Goal: Information Seeking & Learning: Learn about a topic

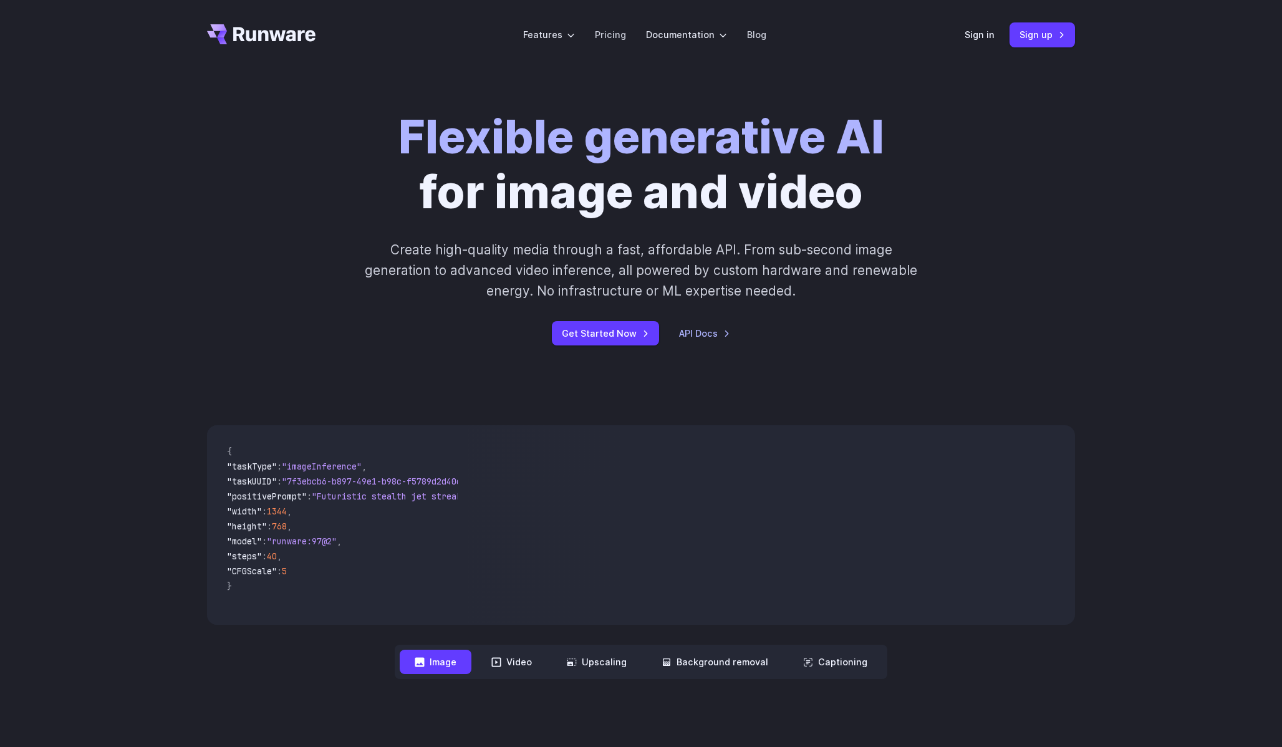
click at [475, 195] on h1 "Flexible generative AI for image and video" at bounding box center [641, 165] width 486 height 110
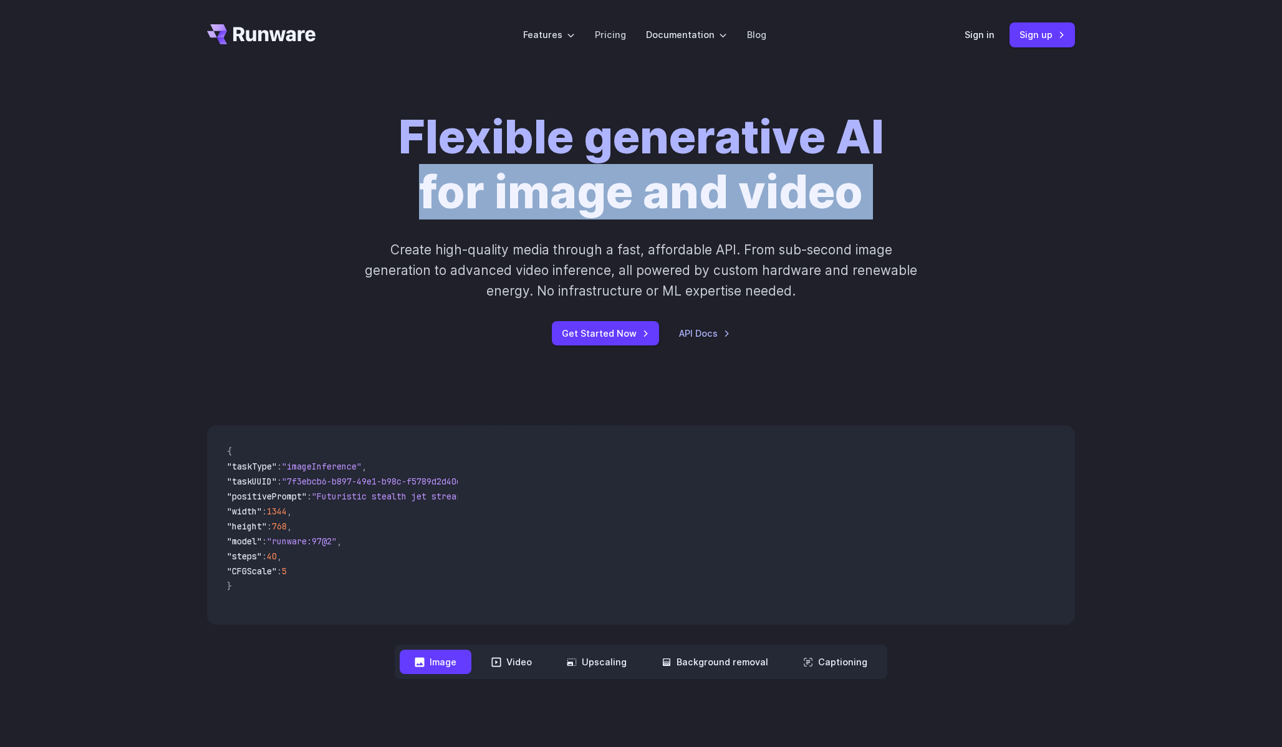
click at [475, 195] on h1 "Flexible generative AI for image and video" at bounding box center [641, 165] width 486 height 110
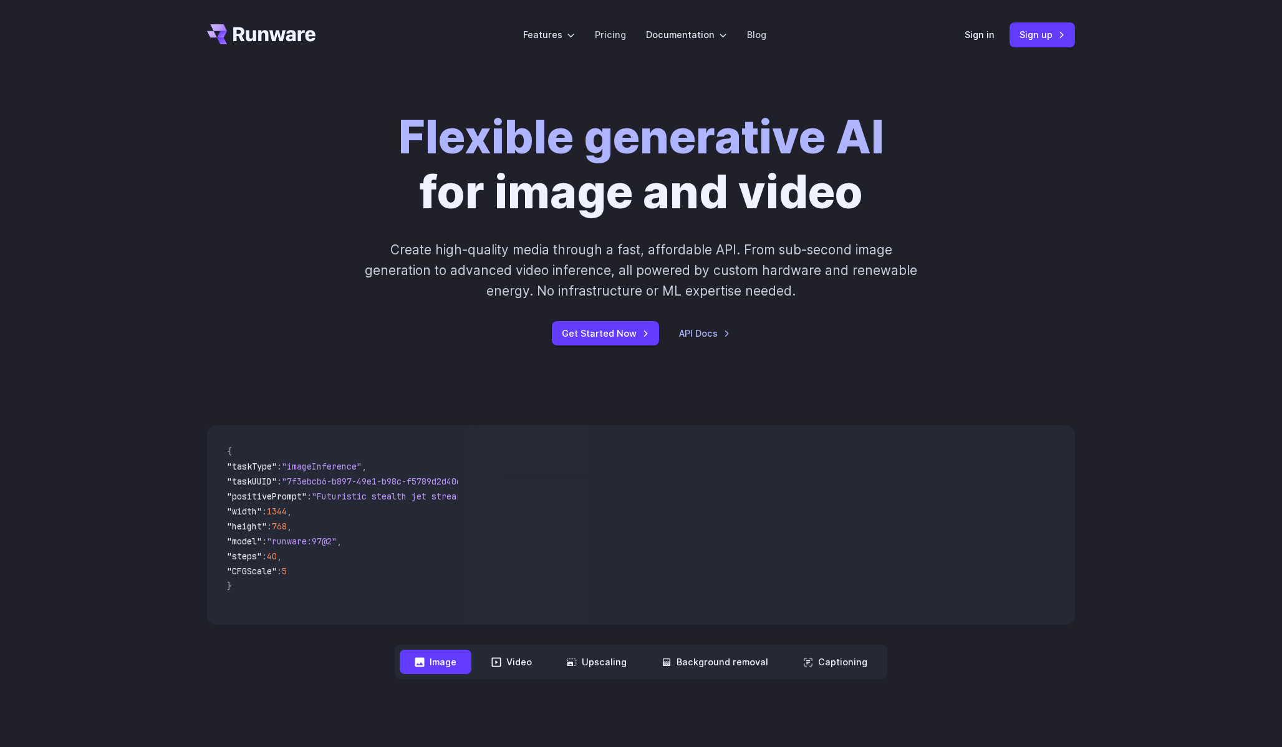
click at [469, 149] on strong "Flexible generative AI" at bounding box center [641, 136] width 486 height 55
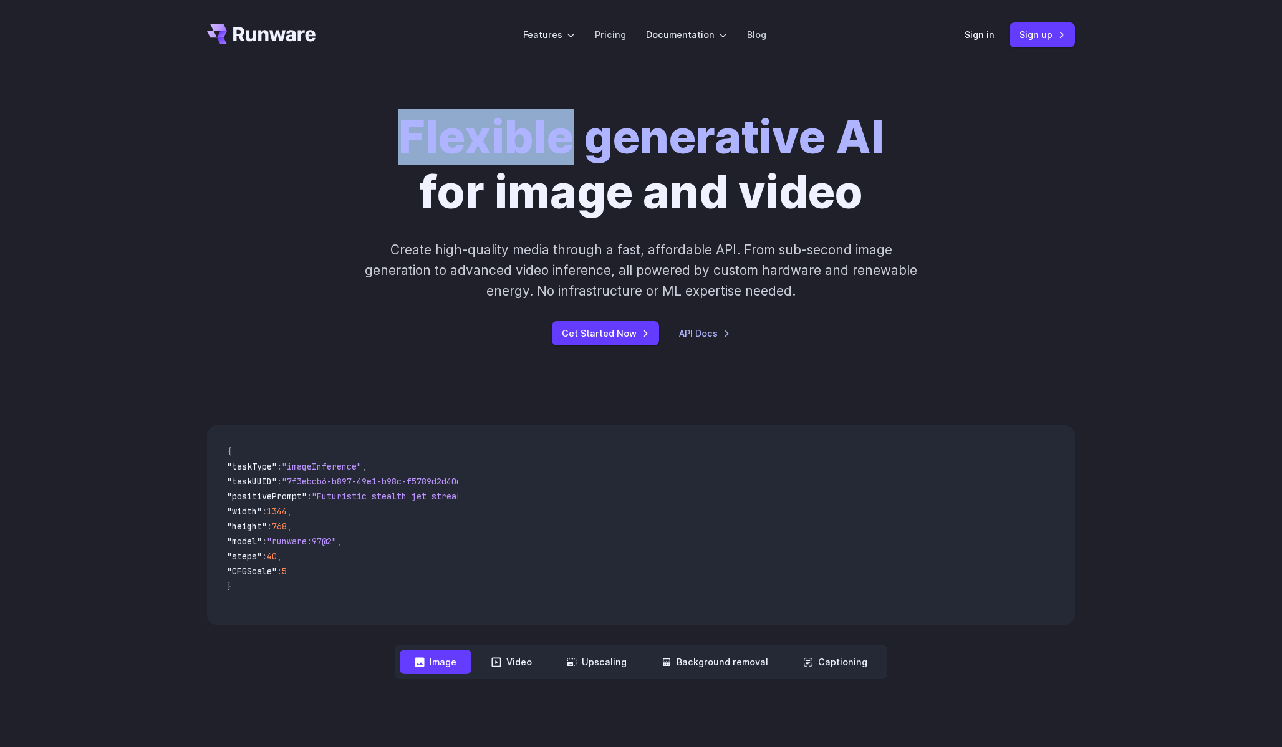
click at [469, 149] on strong "Flexible generative AI" at bounding box center [641, 136] width 486 height 55
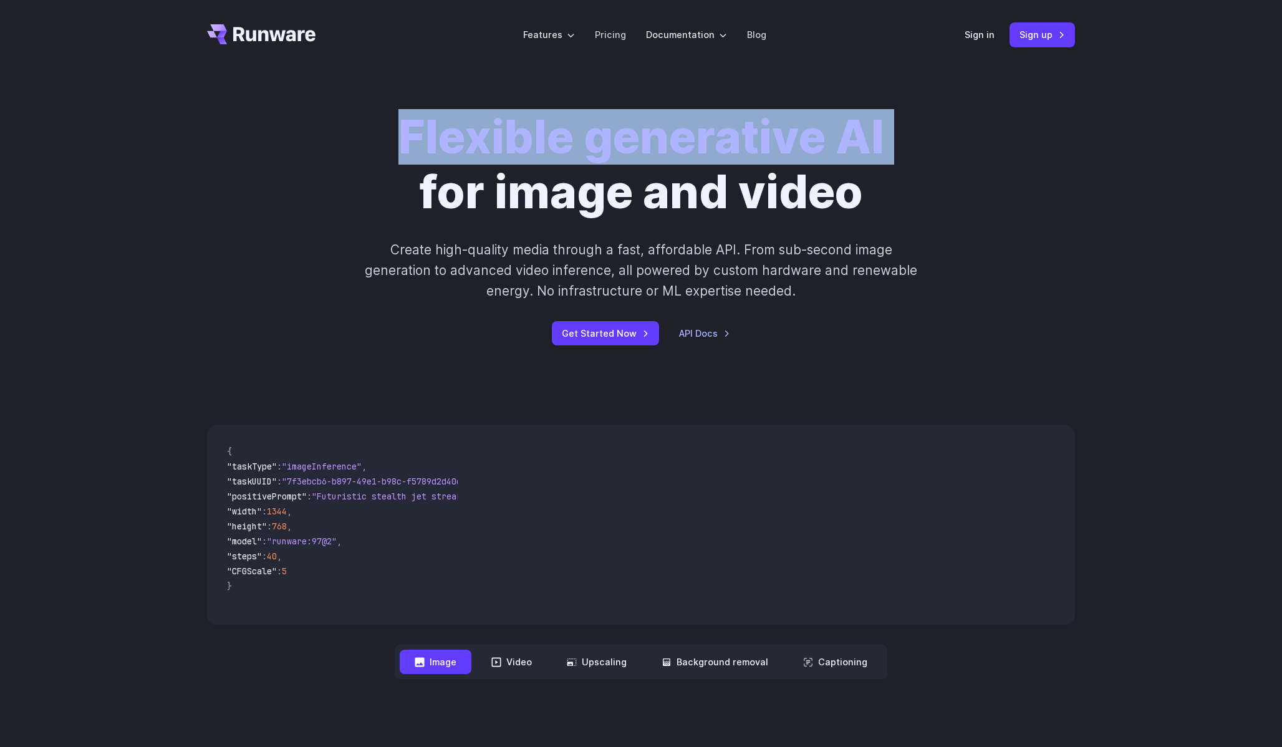
click at [469, 149] on strong "Flexible generative AI" at bounding box center [641, 136] width 486 height 55
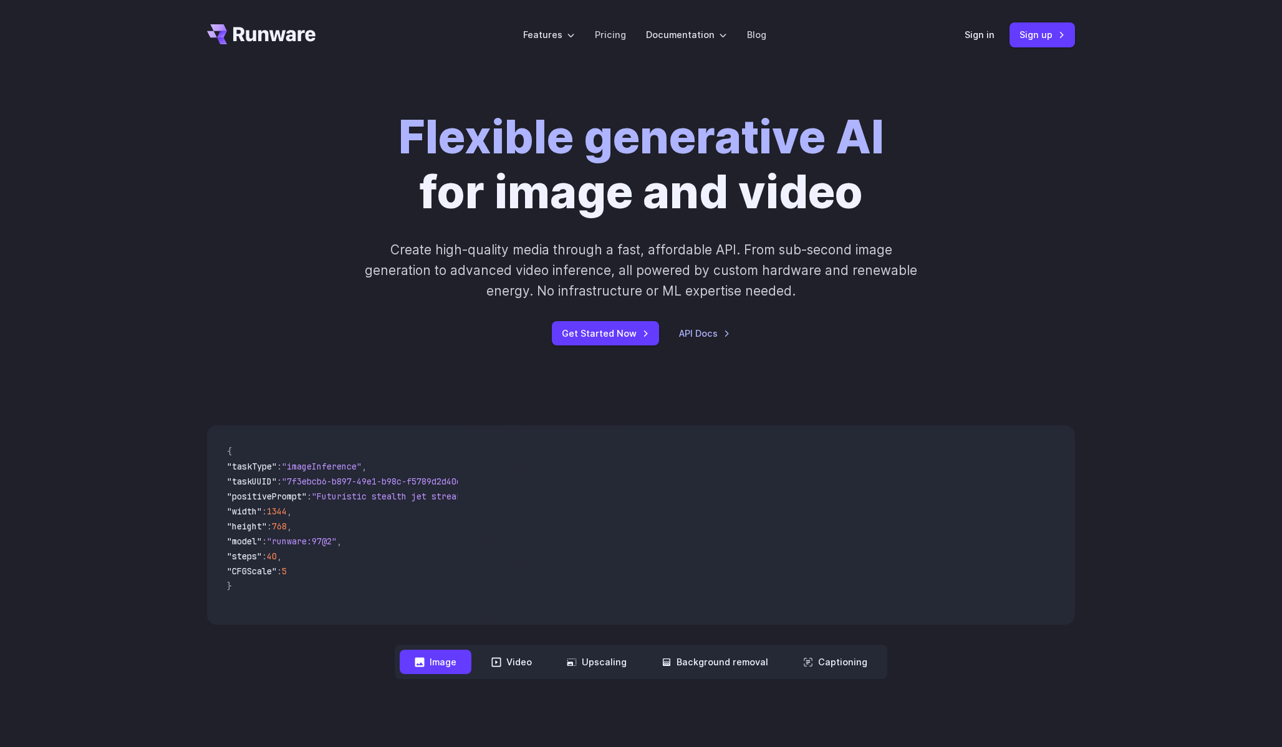
click at [465, 181] on h1 "Flexible generative AI for image and video" at bounding box center [641, 165] width 486 height 110
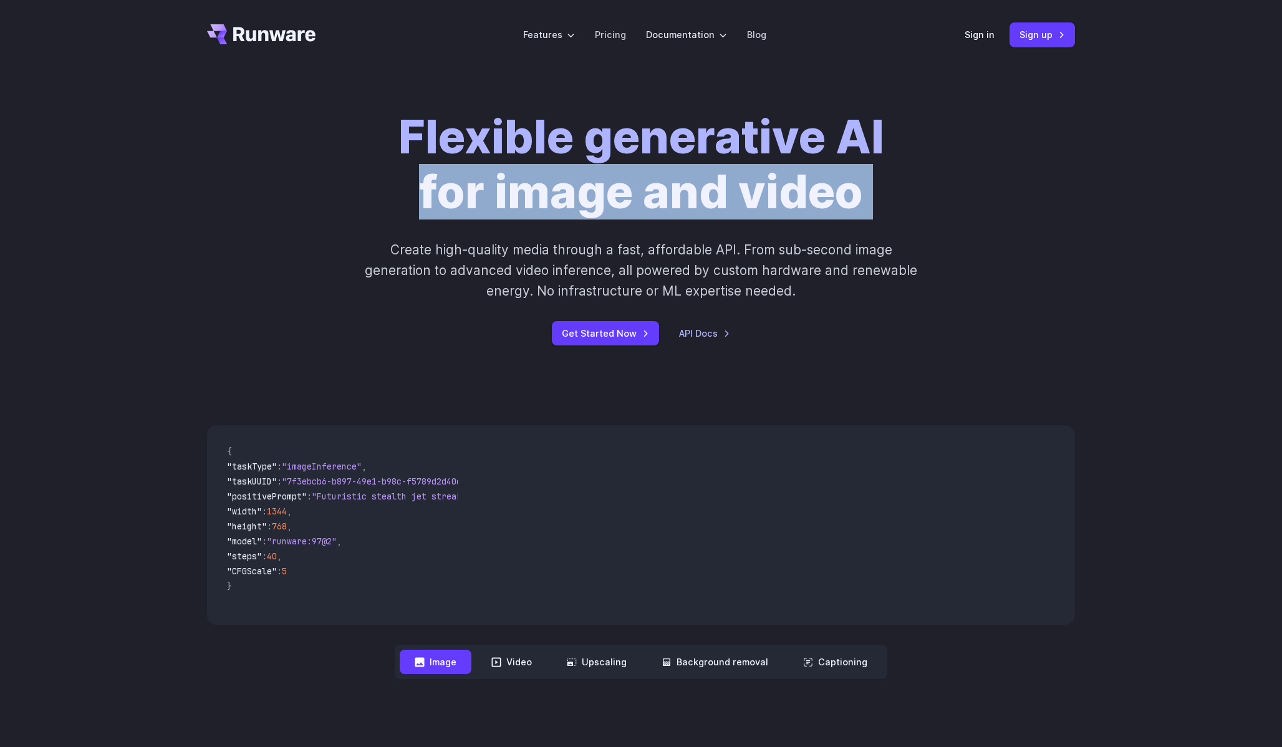
click at [465, 181] on h1 "Flexible generative AI for image and video" at bounding box center [641, 165] width 486 height 110
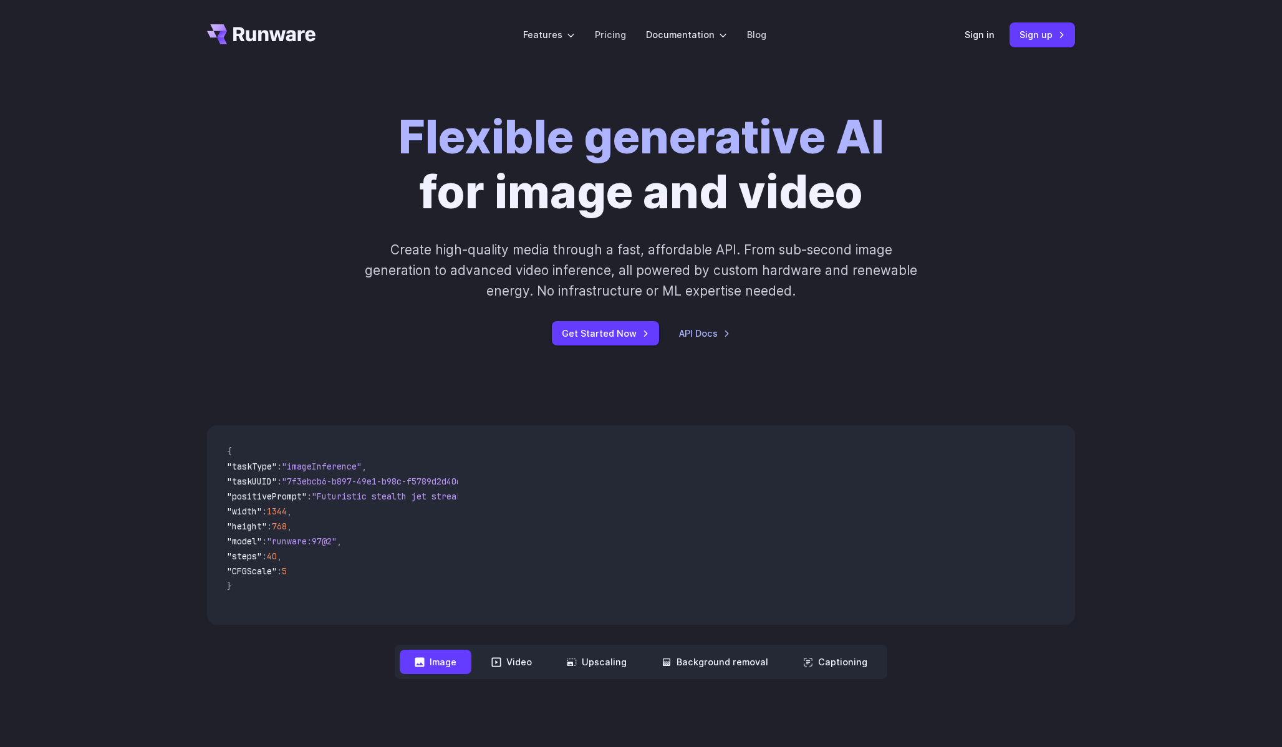
click at [461, 153] on strong "Flexible generative AI" at bounding box center [641, 136] width 486 height 55
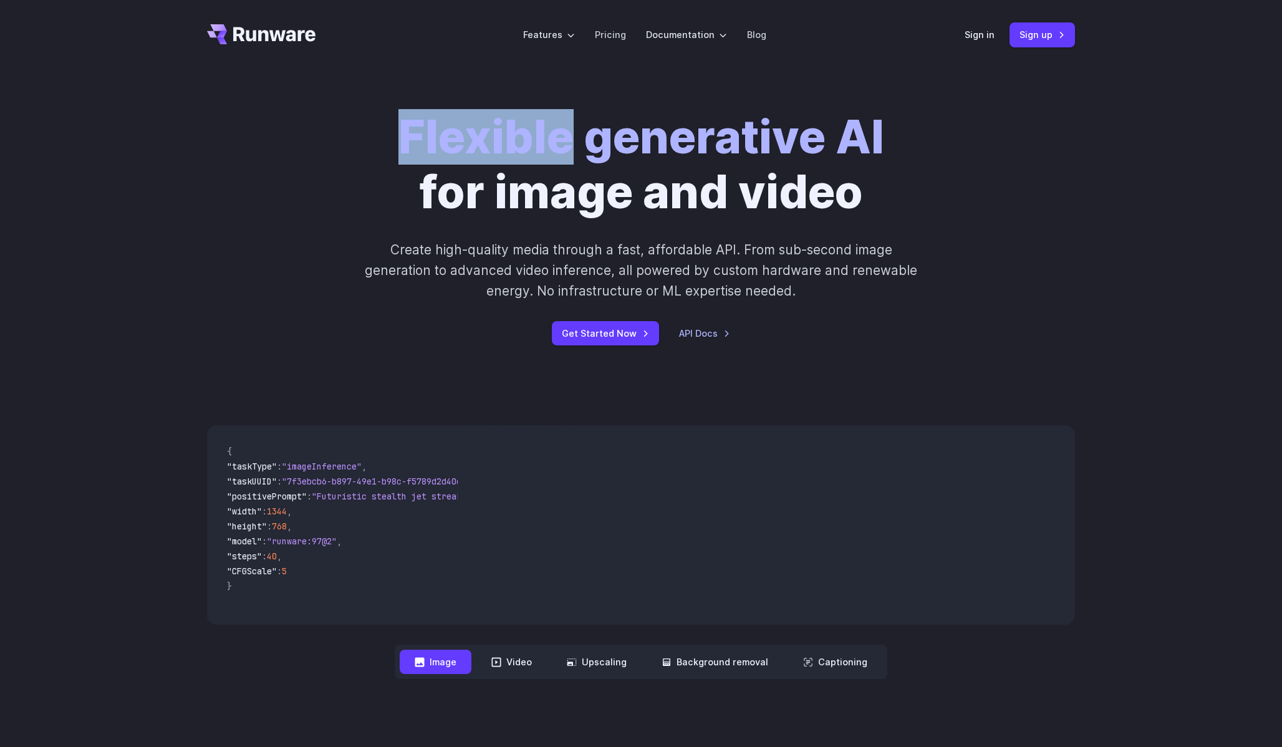
click at [461, 153] on strong "Flexible generative AI" at bounding box center [641, 136] width 486 height 55
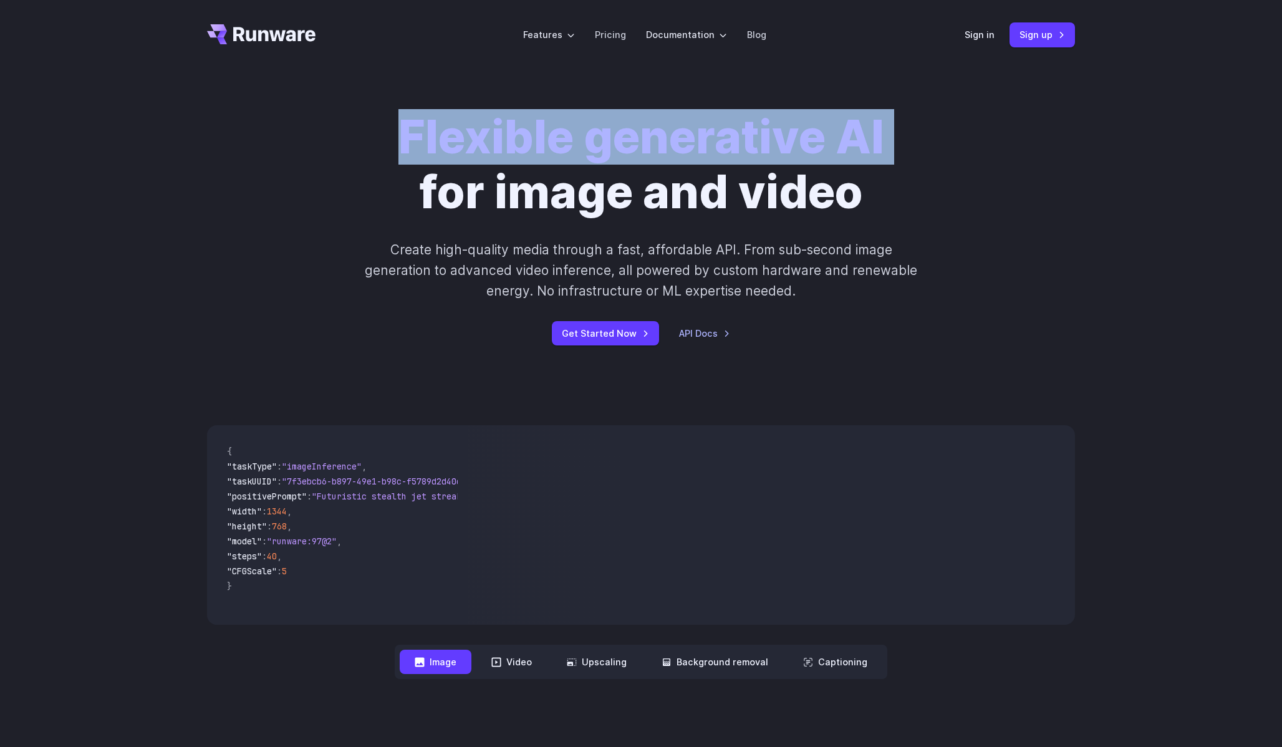
click at [461, 153] on strong "Flexible generative AI" at bounding box center [641, 136] width 486 height 55
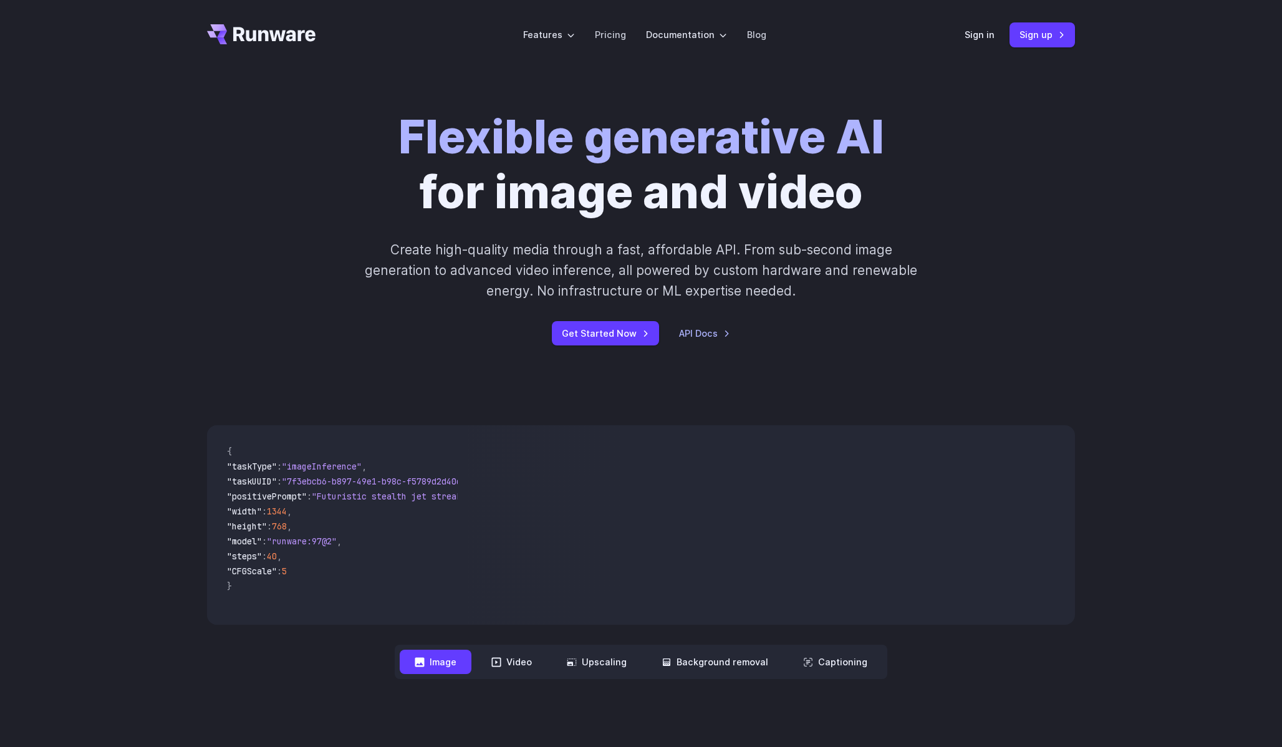
click at [648, 246] on p "Create high-quality media through a fast, affordable API. From sub-second image…" at bounding box center [642, 270] width 556 height 62
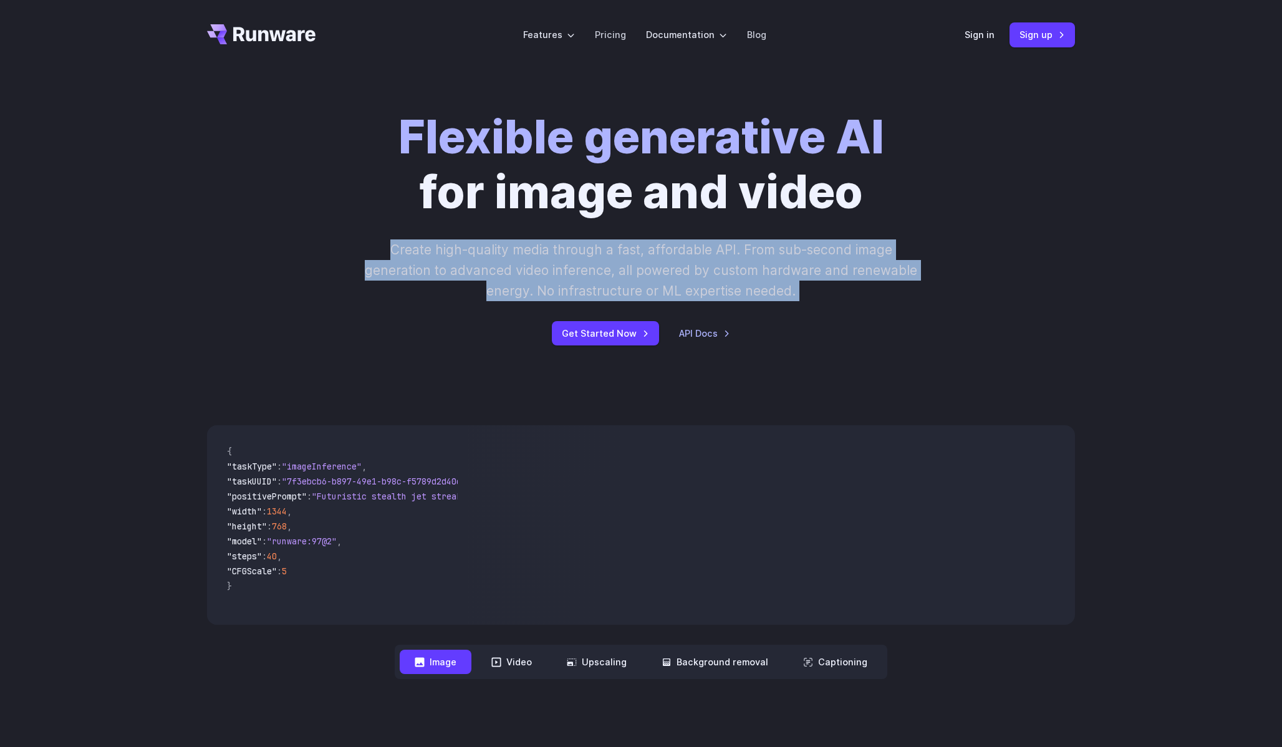
click at [648, 246] on p "Create high-quality media through a fast, affordable API. From sub-second image…" at bounding box center [642, 270] width 556 height 62
click at [852, 276] on p "Create high-quality media through a fast, affordable API. From sub-second image…" at bounding box center [642, 270] width 556 height 62
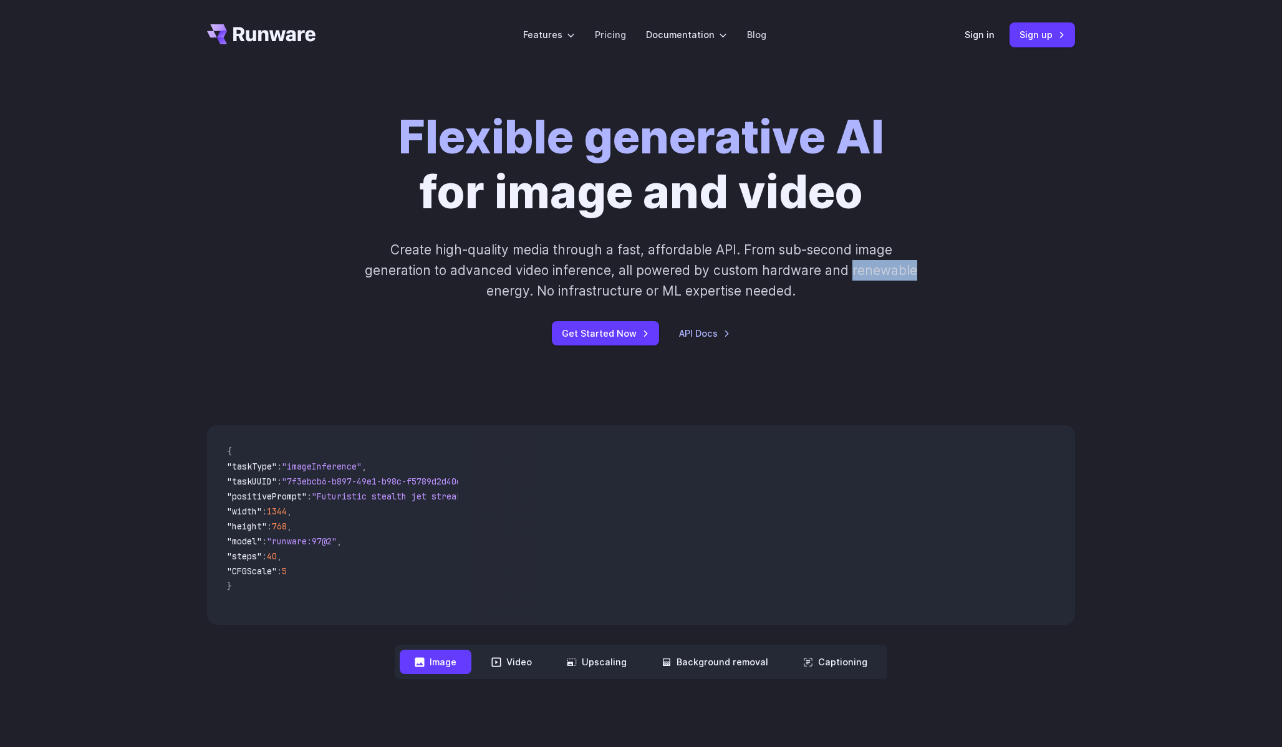
click at [852, 276] on p "Create high-quality media through a fast, affordable API. From sub-second image…" at bounding box center [642, 270] width 556 height 62
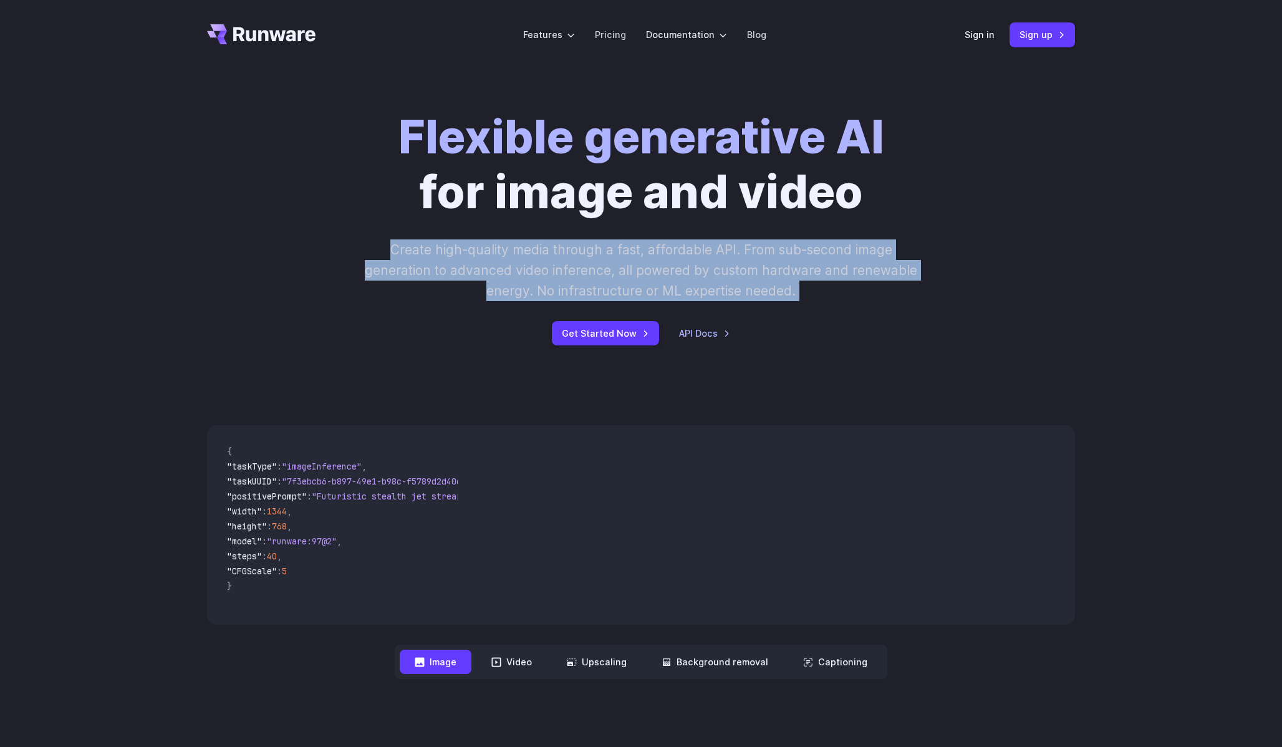
click at [852, 276] on p "Create high-quality media through a fast, affordable API. From sub-second image…" at bounding box center [642, 270] width 556 height 62
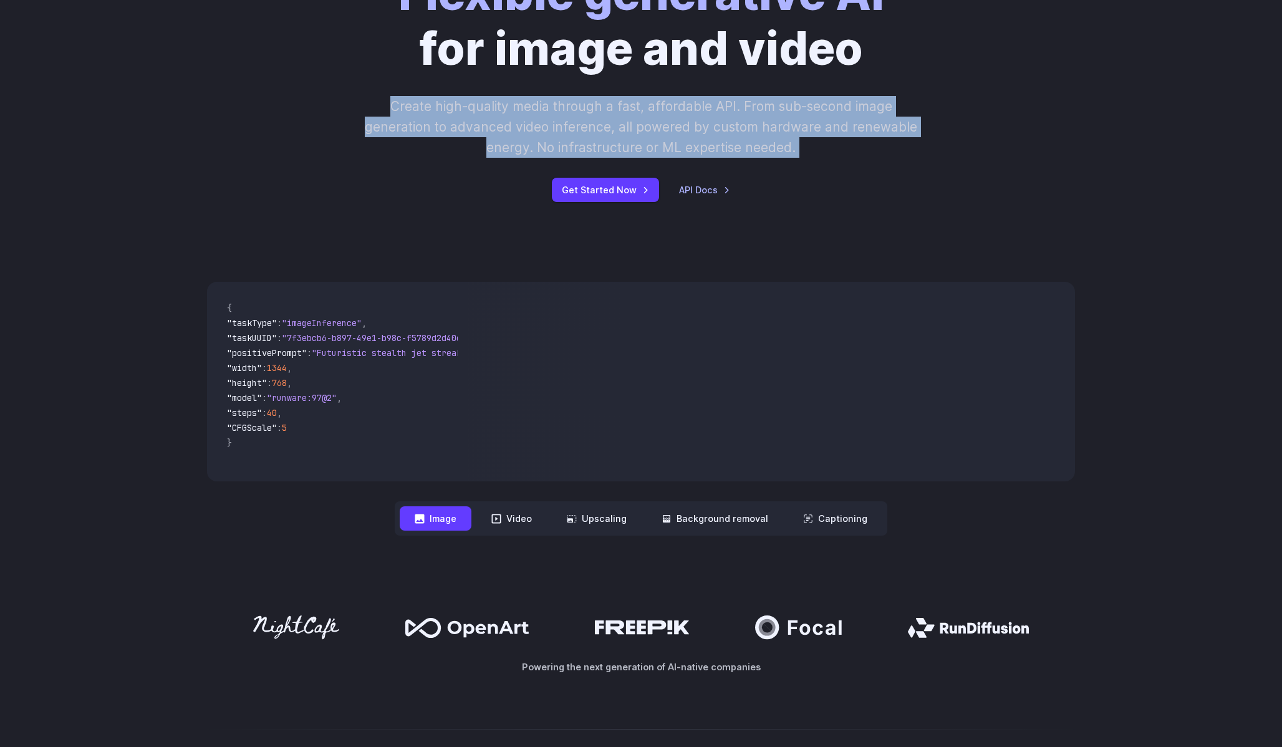
scroll to position [148, 0]
